Goal: Navigation & Orientation: Go to known website

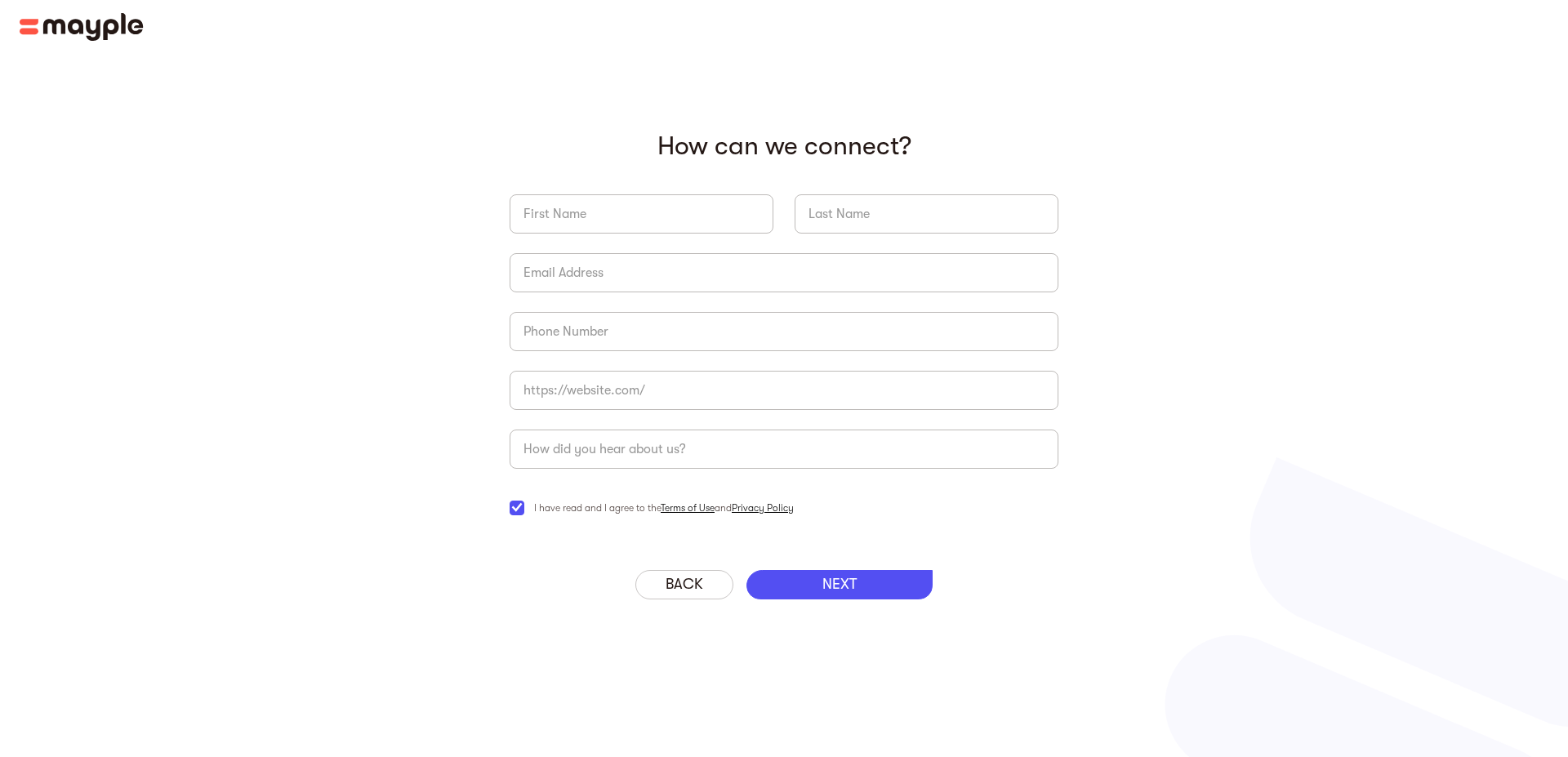
click at [1155, 124] on div "‍ How can we connect? Company Name * I have read and I agree to the Terms of Us…" at bounding box center [784, 378] width 1568 height 757
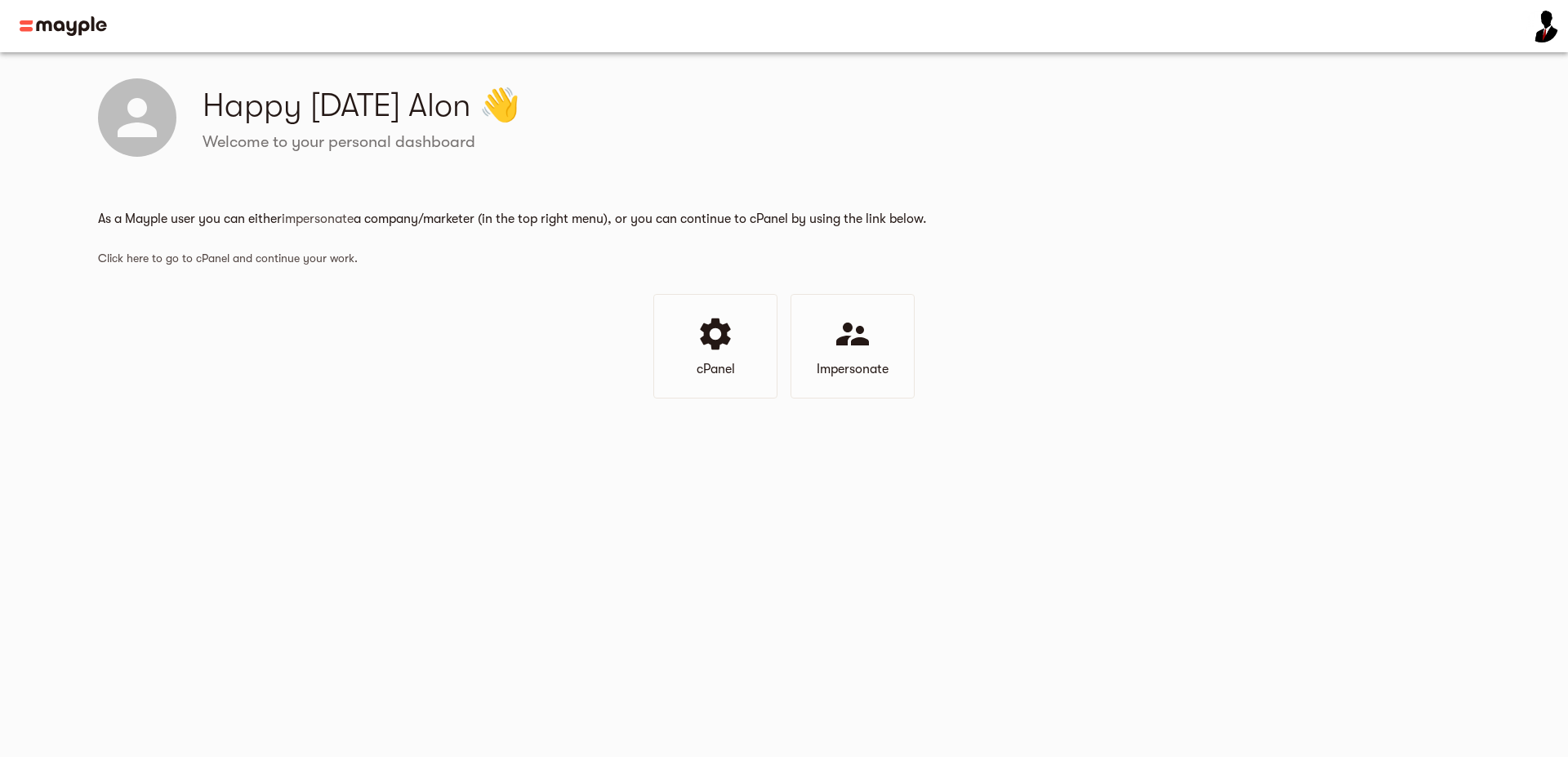
click at [1305, 278] on div "Happy Thursday Alon 👋 Welcome to your personal dashboard As a Mayple user you c…" at bounding box center [784, 238] width 1568 height 372
click at [245, 161] on div "Happy [DATE] Alon 👋 Welcome to your personal dashboard As a Mayple user you can…" at bounding box center [784, 238] width 1568 height 372
click at [411, 536] on main "Happy [DATE] Alon 👋 Welcome to your personal dashboard As a Mayple user you can…" at bounding box center [784, 378] width 1568 height 757
click at [364, 500] on main "Happy [DATE] Alon 👋 Welcome to your personal dashboard As a Mayple user you can…" at bounding box center [784, 378] width 1568 height 757
